Goal: Information Seeking & Learning: Learn about a topic

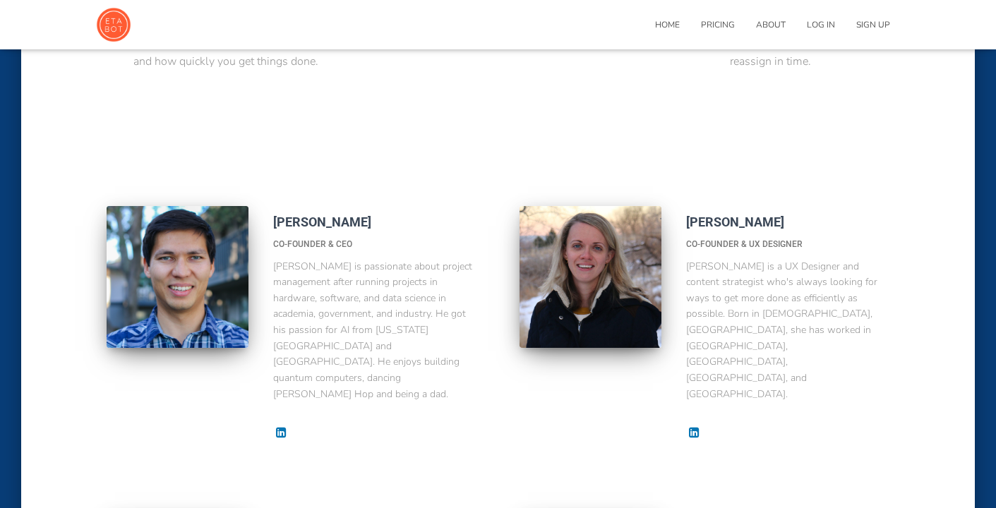
scroll to position [712, 0]
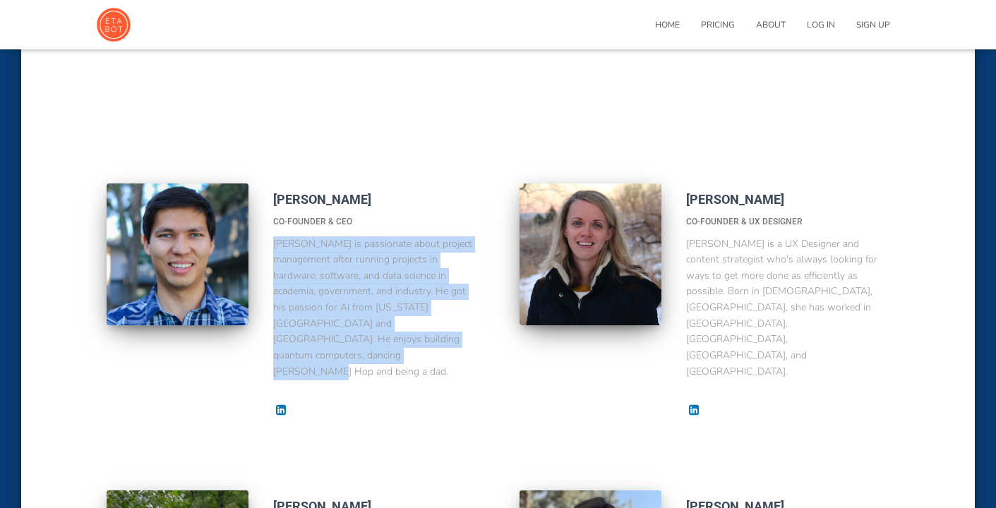
drag, startPoint x: 440, startPoint y: 341, endPoint x: 264, endPoint y: 242, distance: 201.6
click at [264, 242] on div "[PERSON_NAME] Co-Founder & CEO [PERSON_NAME] is passionate about project manage…" at bounding box center [373, 313] width 229 height 259
copy p "[PERSON_NAME] is passionate about project management after running projects in …"
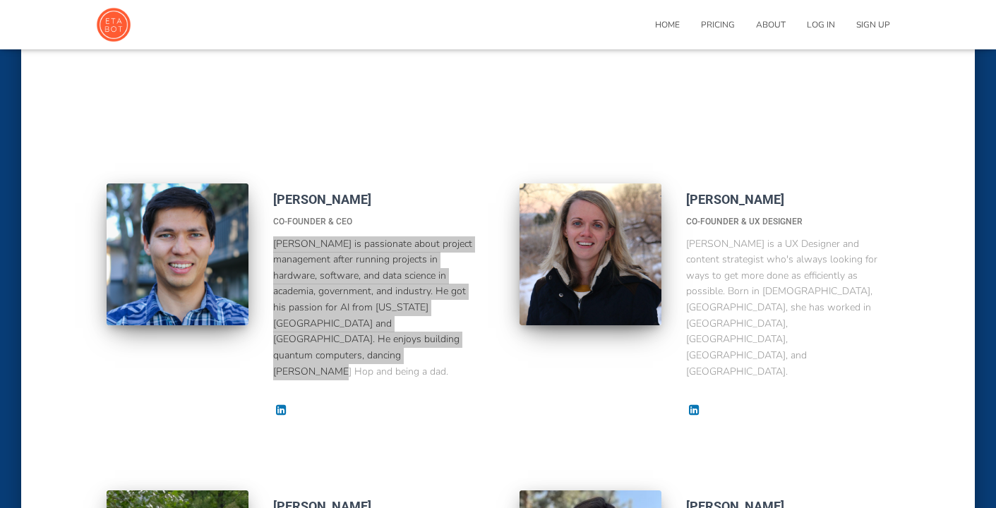
drag, startPoint x: 179, startPoint y: 220, endPoint x: 474, endPoint y: 1, distance: 366.9
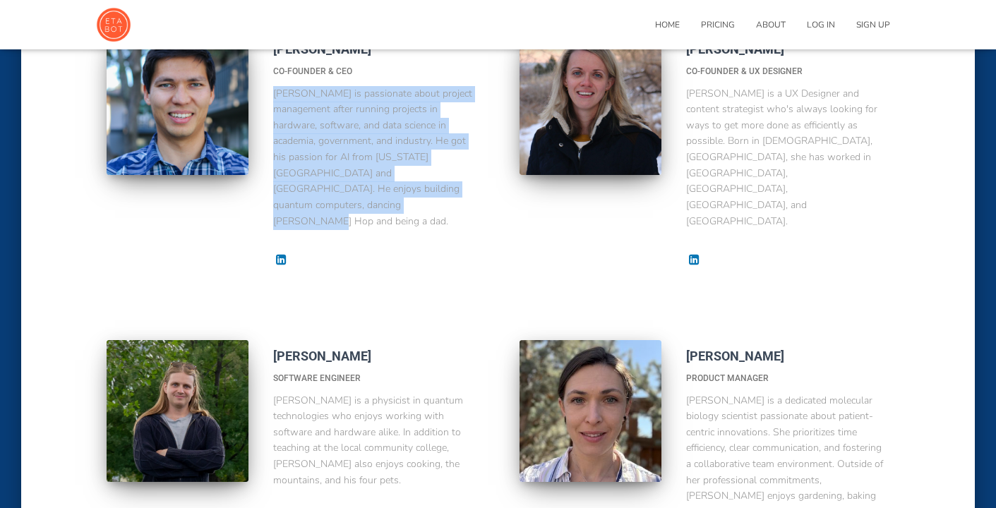
scroll to position [903, 0]
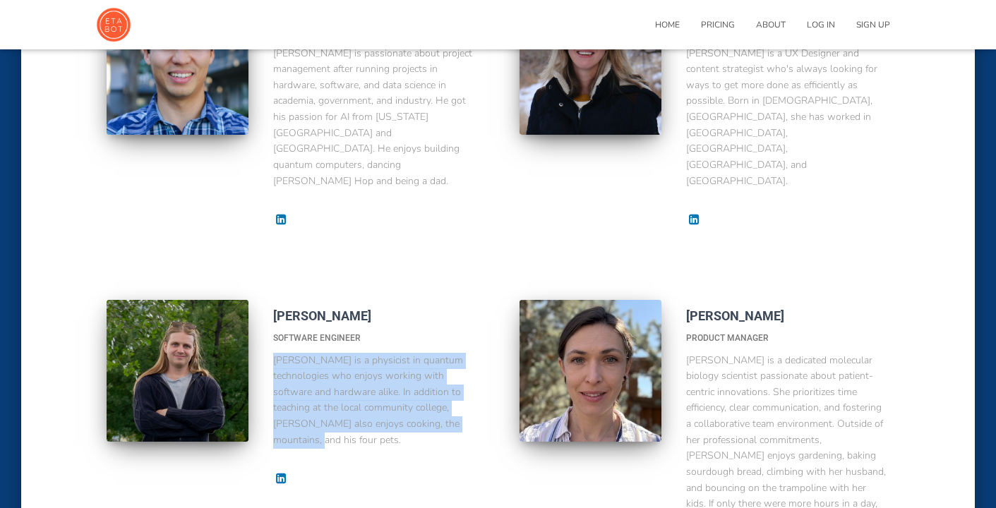
drag, startPoint x: 462, startPoint y: 393, endPoint x: 263, endPoint y: 325, distance: 211.1
click at [263, 325] on div "[PERSON_NAME] Software Engineer [PERSON_NAME] is a physicist in quantum technol…" at bounding box center [373, 405] width 229 height 211
copy p "[PERSON_NAME] is a physicist in quantum technologies who enjoys working with so…"
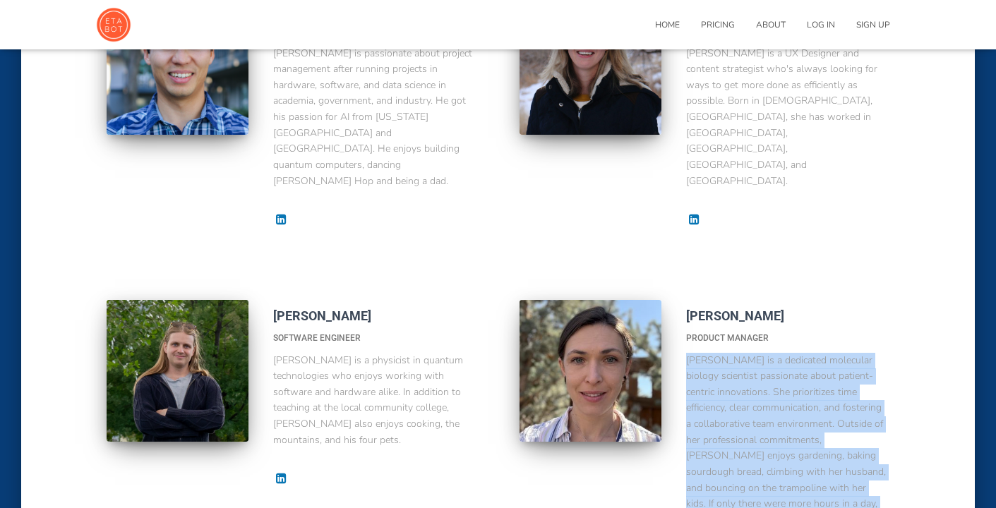
drag, startPoint x: 687, startPoint y: 327, endPoint x: 854, endPoint y: 485, distance: 229.7
click at [854, 485] on p "[PERSON_NAME] is a dedicated molecular biology scientist passionate about patie…" at bounding box center [786, 449] width 200 height 192
copy p "[PERSON_NAME] is a dedicated molecular biology scientist passionate about patie…"
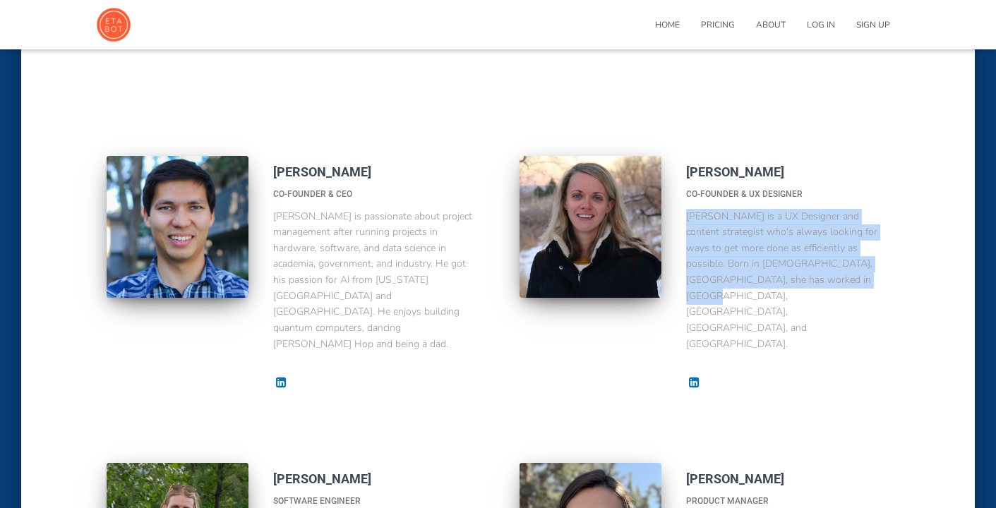
drag, startPoint x: 805, startPoint y: 287, endPoint x: 680, endPoint y: 220, distance: 141.5
click at [680, 220] on div "[PERSON_NAME] Co-founder & UX Designer [PERSON_NAME] is a UX Designer and conte…" at bounding box center [786, 285] width 229 height 259
copy p "[PERSON_NAME] is a UX Designer and content strategist who's always looking for …"
